Goal: Information Seeking & Learning: Learn about a topic

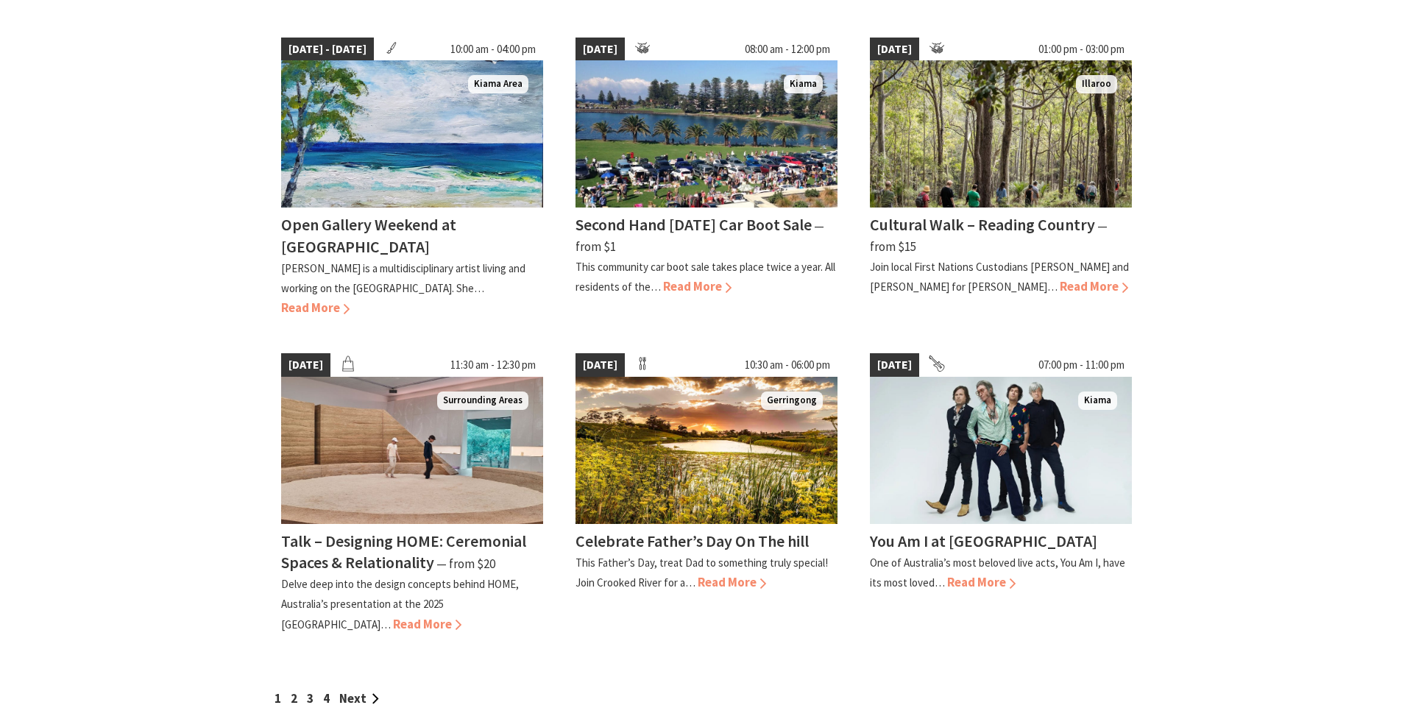
scroll to position [1086, 0]
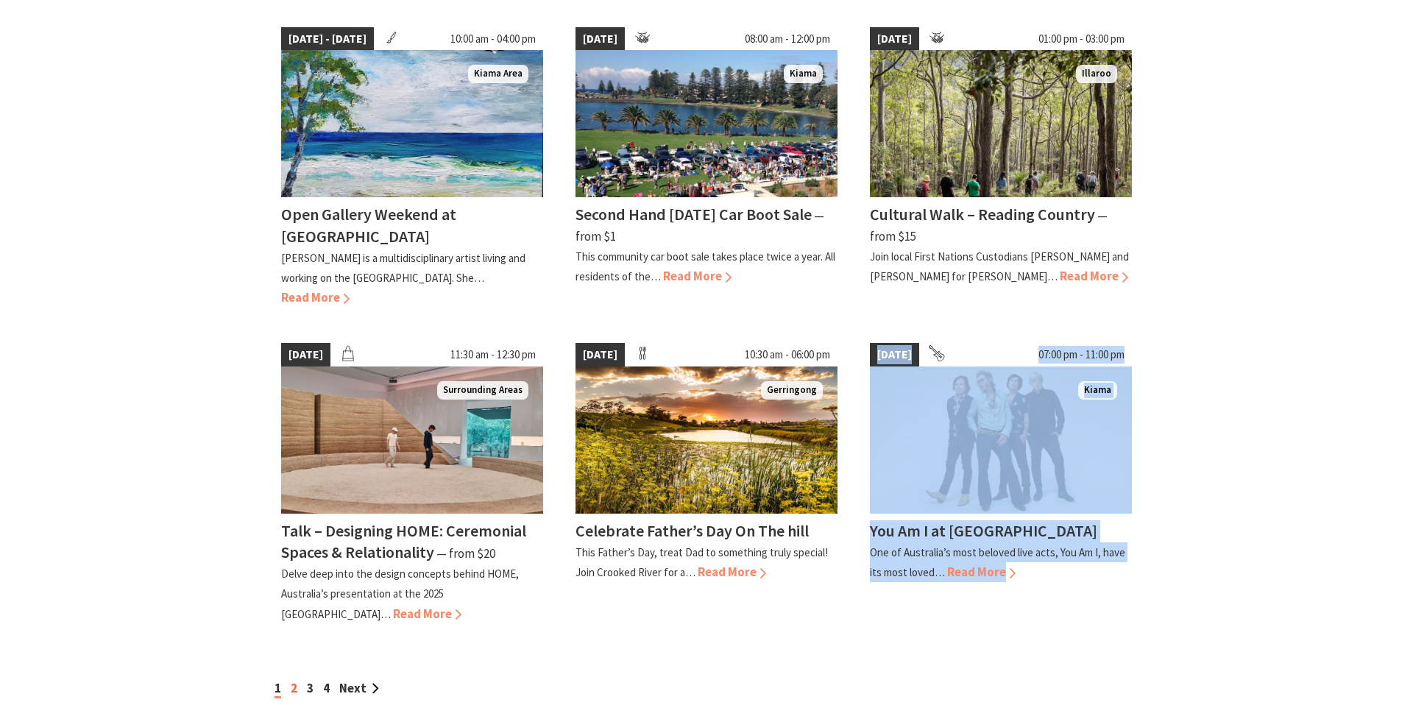
click at [295, 680] on link "2" at bounding box center [294, 688] width 7 height 16
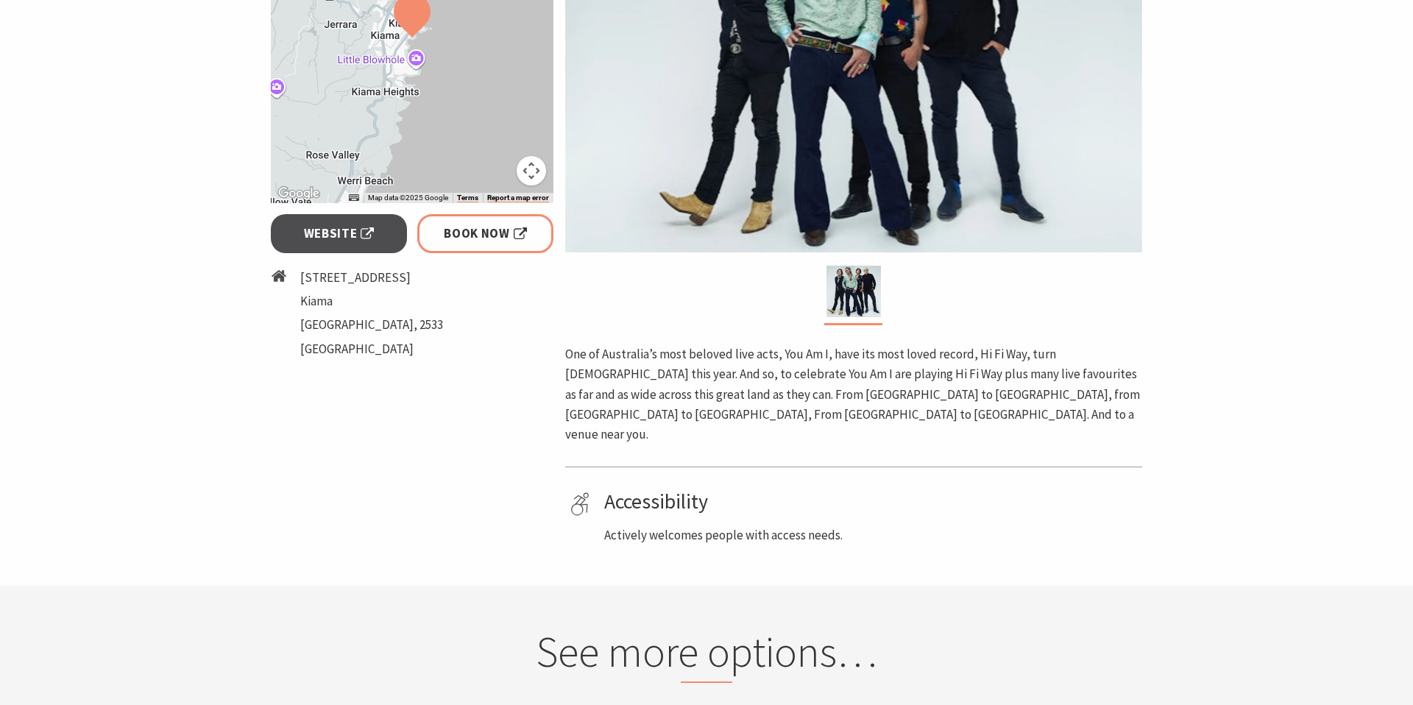
scroll to position [412, 0]
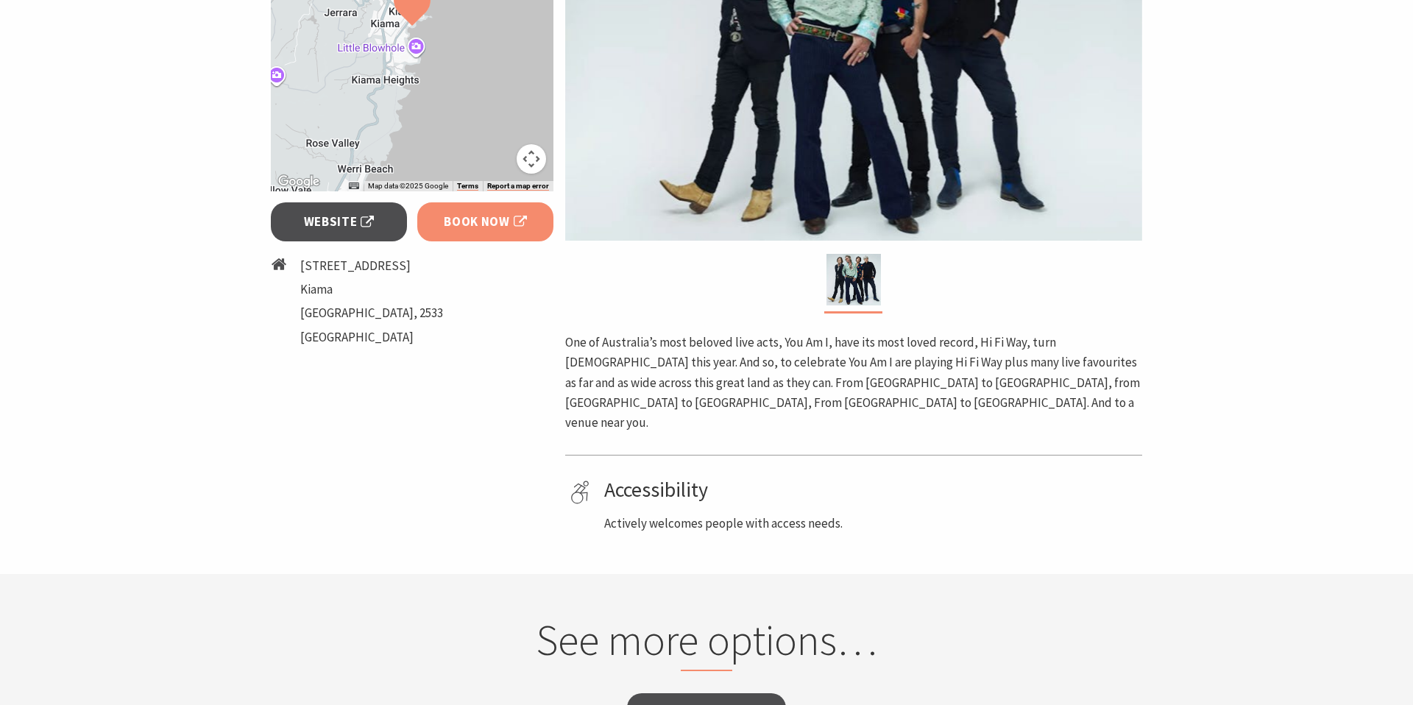
click at [462, 217] on span "Book Now" at bounding box center [485, 222] width 83 height 20
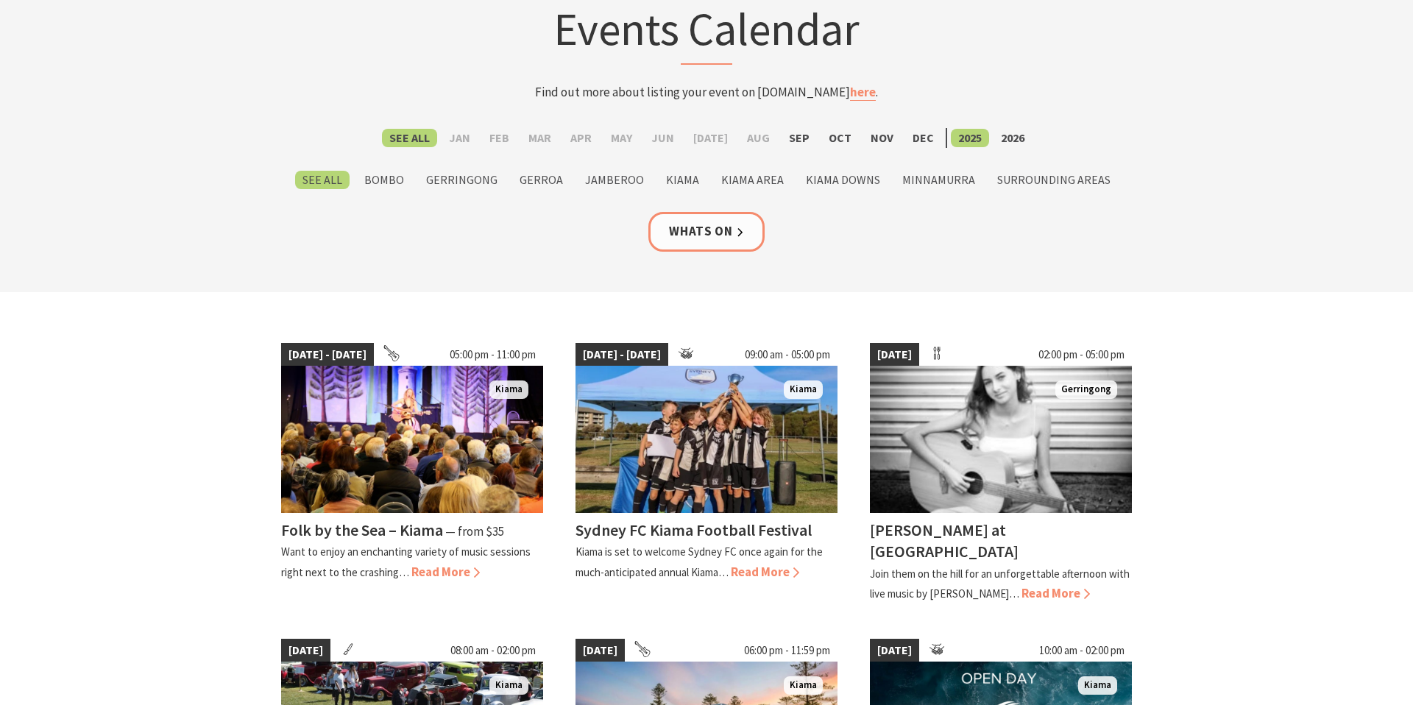
scroll to position [119, 0]
